Goal: Information Seeking & Learning: Learn about a topic

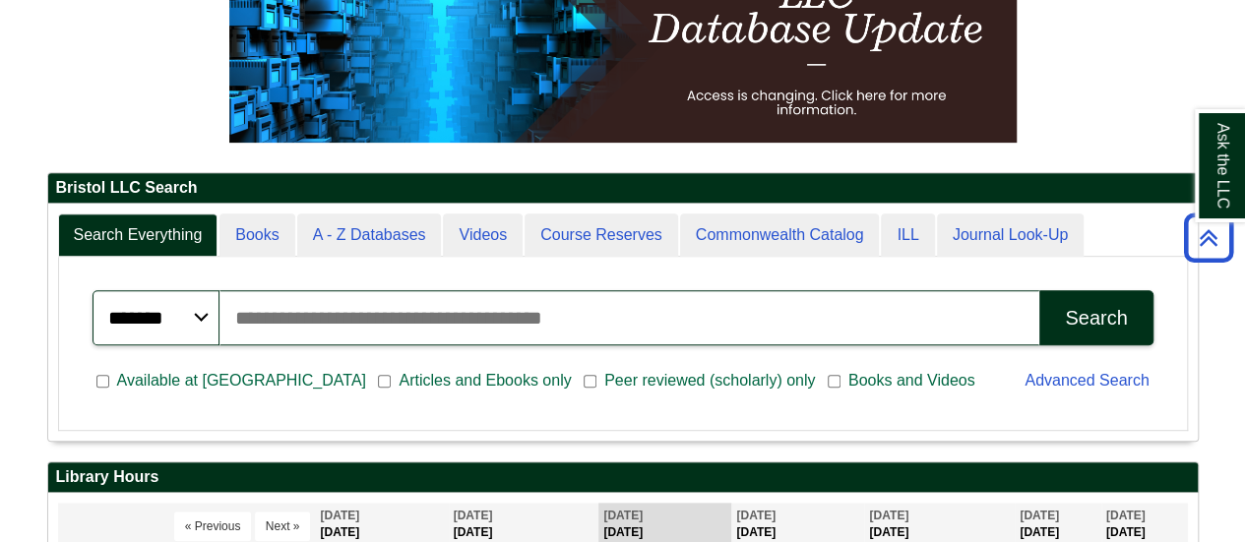
scroll to position [236, 1149]
click at [498, 311] on input "Search articles, books, journals & more" at bounding box center [629, 317] width 820 height 55
type input "**********"
click at [1039, 290] on button "Search" at bounding box center [1095, 317] width 113 height 55
